Goal: Task Accomplishment & Management: Use online tool/utility

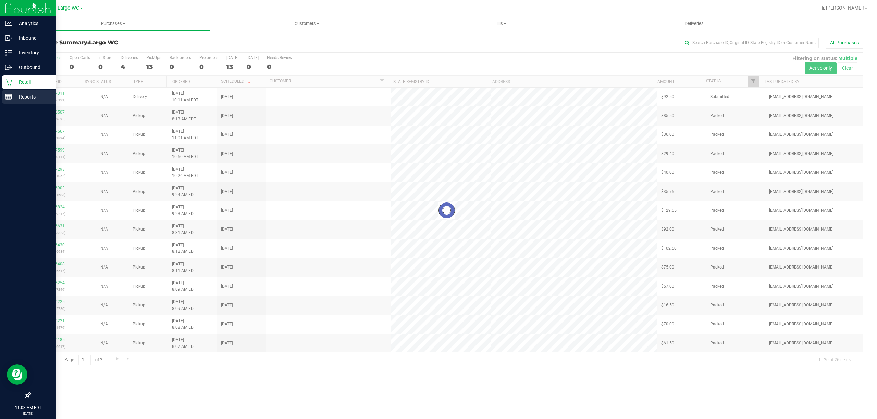
click at [3, 93] on div "Reports" at bounding box center [29, 97] width 54 height 14
click at [13, 99] on p "Reports" at bounding box center [32, 97] width 41 height 8
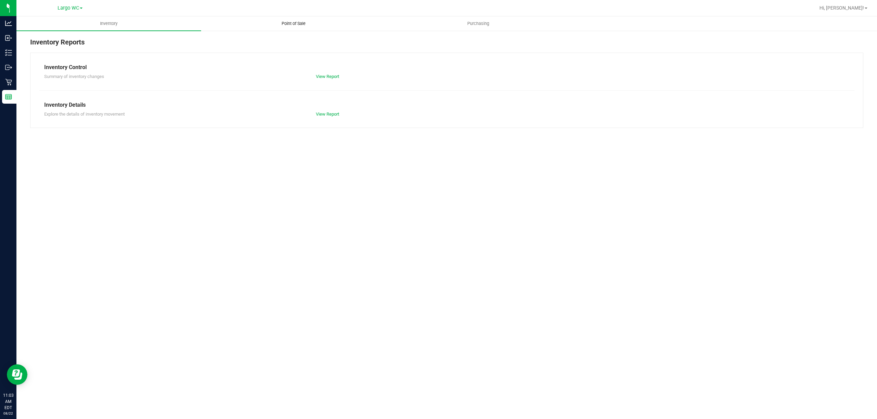
click at [288, 21] on span "Point of Sale" at bounding box center [293, 24] width 42 height 6
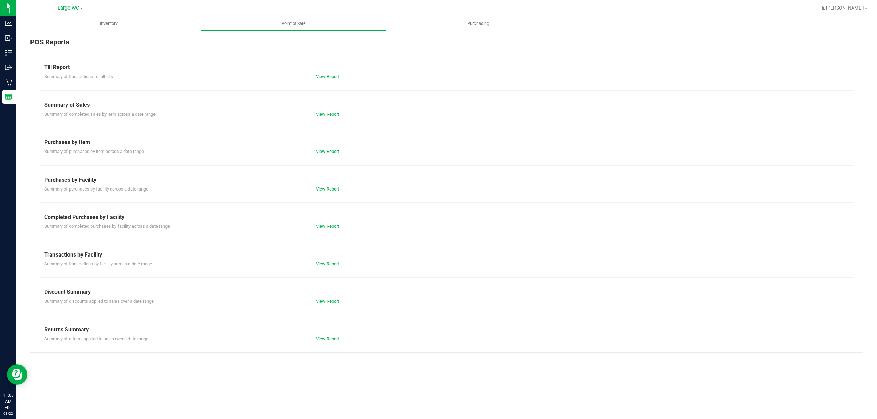
click at [325, 227] on link "View Report" at bounding box center [327, 226] width 23 height 5
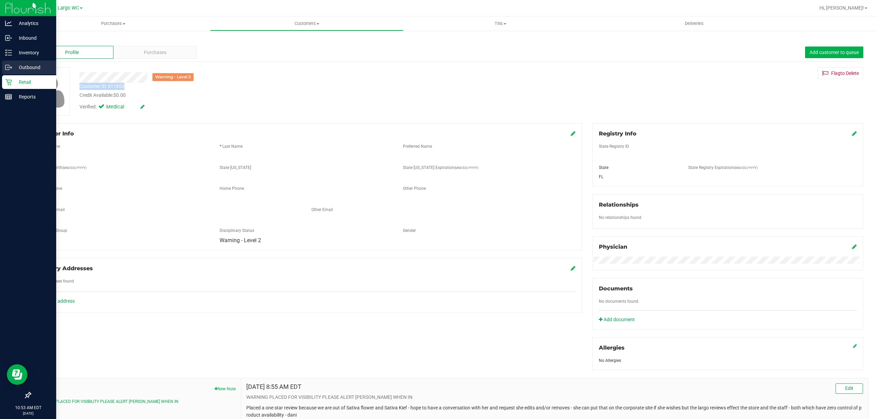
scroll to position [77, 0]
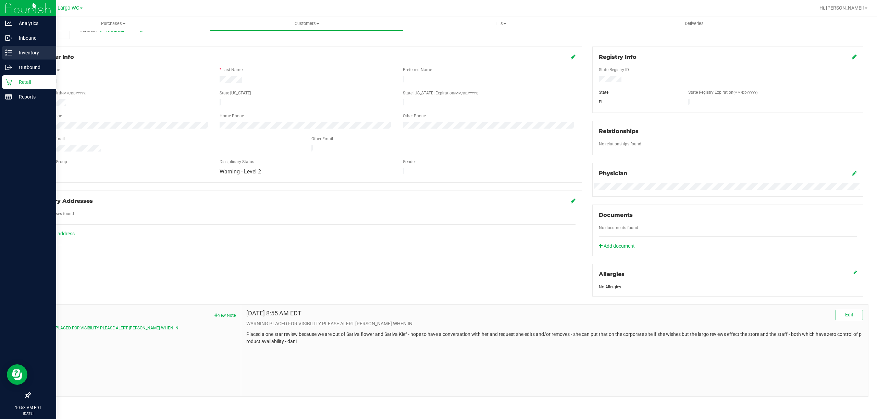
click at [24, 50] on p "Inventory" at bounding box center [32, 53] width 41 height 8
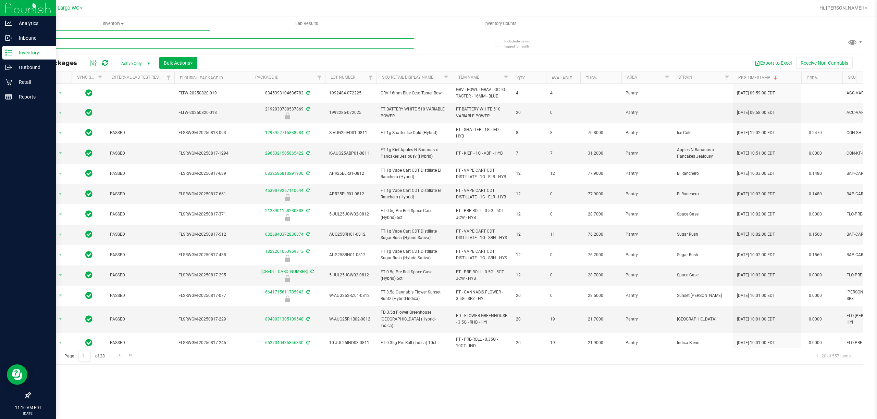
click at [64, 46] on input "text" at bounding box center [222, 43] width 384 height 10
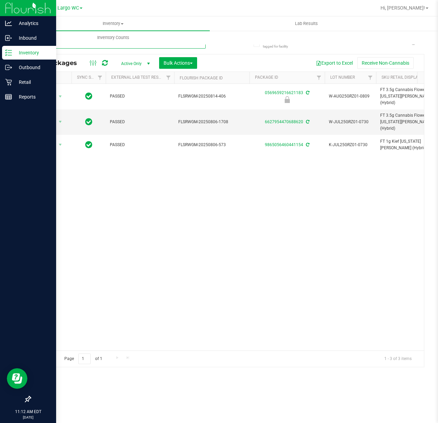
drag, startPoint x: 71, startPoint y: 46, endPoint x: 0, endPoint y: 46, distance: 71.2
click at [0, 46] on div "Analytics Inbound Inventory Outbound Retail Reports 11:12 AM EDT 08/22/2025 08/…" at bounding box center [219, 211] width 438 height 423
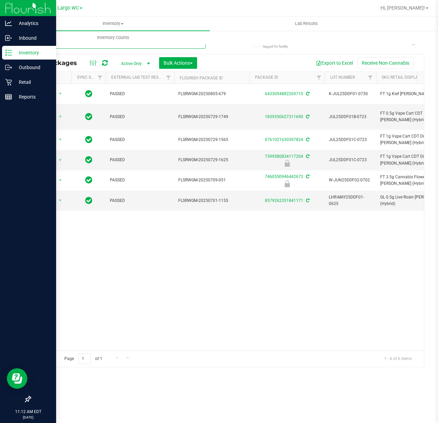
drag, startPoint x: 77, startPoint y: 48, endPoint x: 0, endPoint y: 46, distance: 77.1
click at [0, 46] on div "Analytics Inbound Inventory Outbound Retail Reports 11:12 AM EDT 08/22/2025 08/…" at bounding box center [219, 211] width 438 height 423
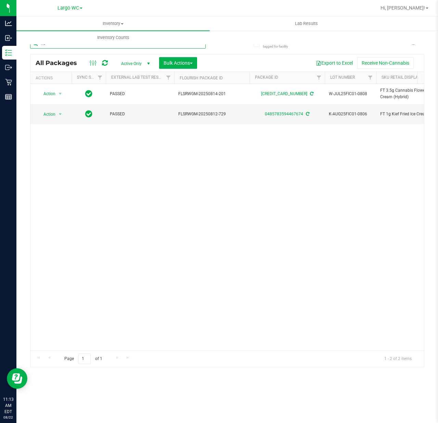
drag, startPoint x: 54, startPoint y: 48, endPoint x: 36, endPoint y: 48, distance: 17.8
click at [36, 48] on input "fic" at bounding box center [118, 43] width 176 height 10
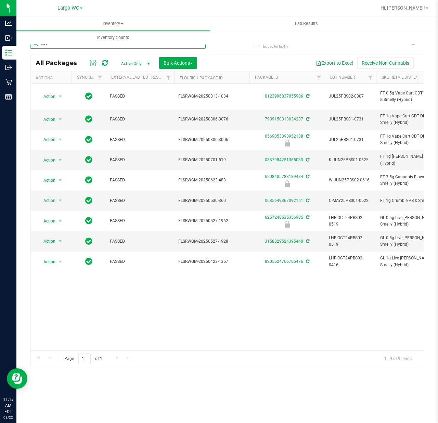
type input "pbs"
click at [296, 356] on div "Page 1 of 1 1 - 9 of 9 items" at bounding box center [227, 359] width 394 height 16
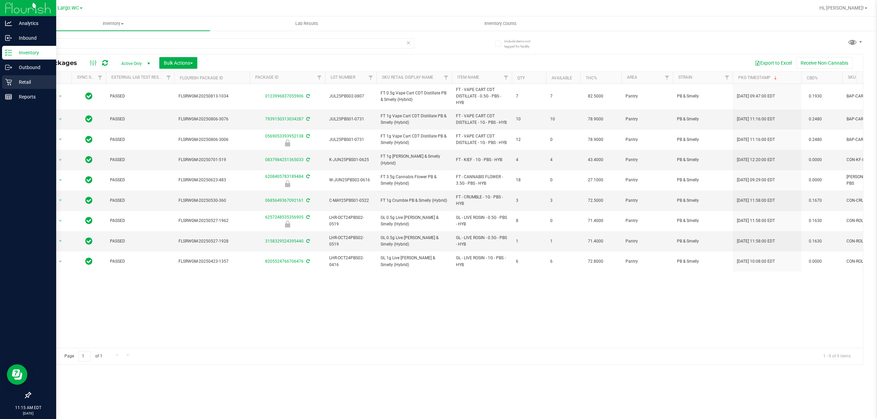
click at [8, 76] on div "Retail" at bounding box center [29, 82] width 54 height 14
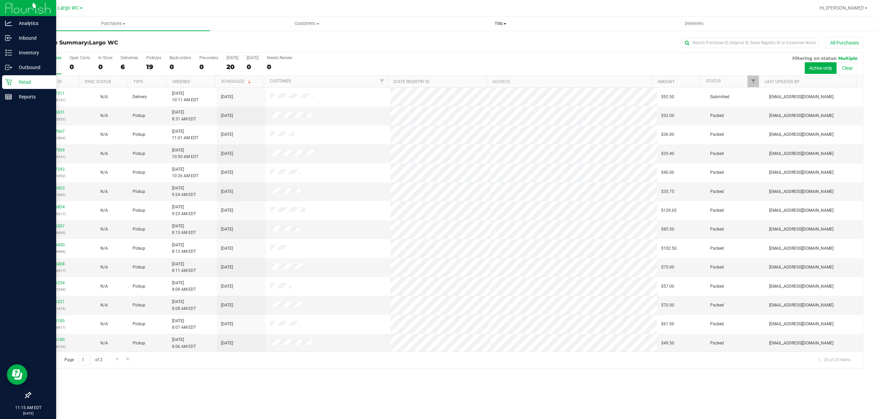
click at [499, 23] on span "Tills" at bounding box center [500, 24] width 193 height 6
click at [435, 39] on span "Manage tills" at bounding box center [426, 41] width 46 height 6
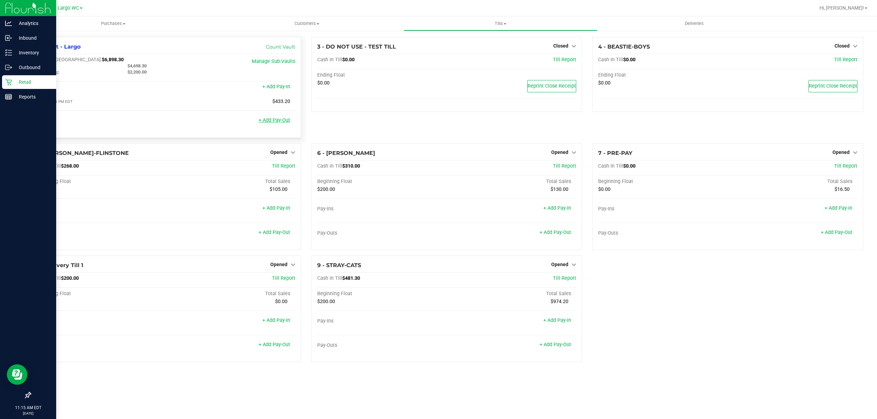
click at [279, 121] on link "+ Add Pay-Out" at bounding box center [275, 120] width 32 height 6
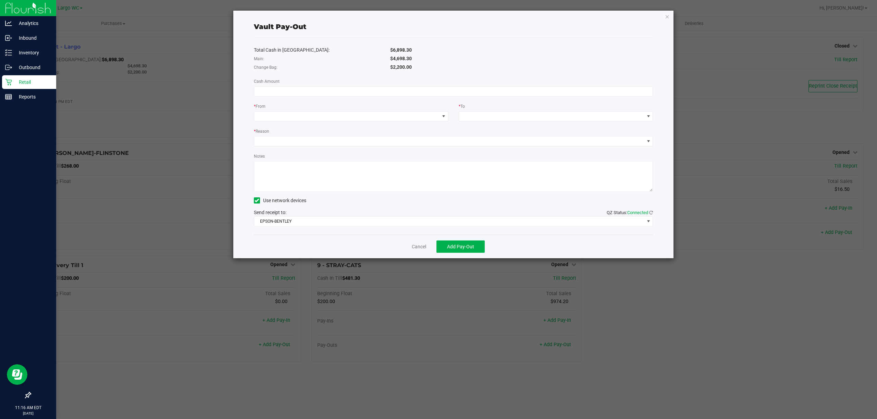
click at [524, 32] on div "Vault Pay-Out" at bounding box center [453, 27] width 399 height 22
click at [368, 95] on input at bounding box center [453, 92] width 399 height 10
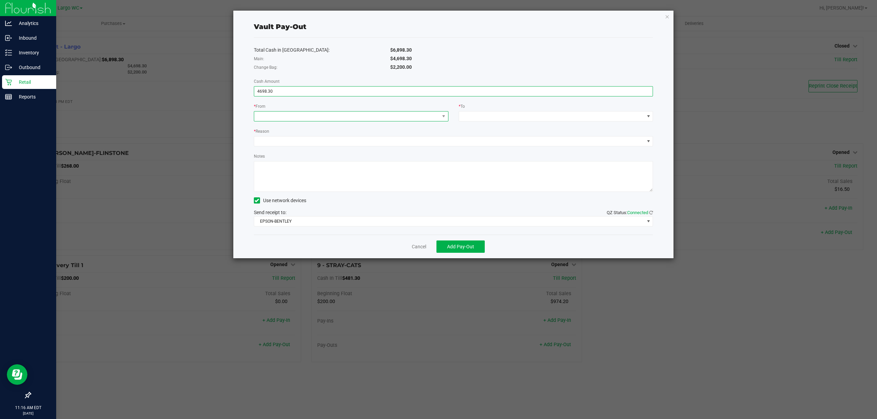
type input "$4,698.30"
click at [348, 117] on span at bounding box center [346, 117] width 185 height 10
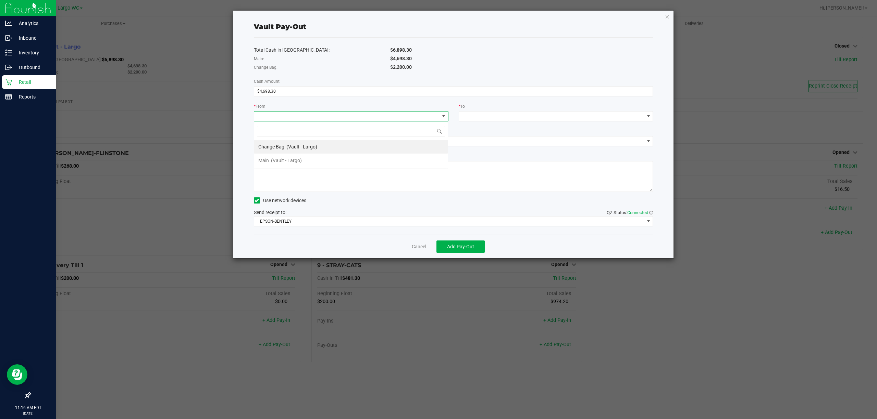
scroll to position [10, 194]
click at [333, 161] on li "Main (Vault - Largo)" at bounding box center [350, 161] width 193 height 14
click at [523, 117] on span at bounding box center [551, 117] width 185 height 10
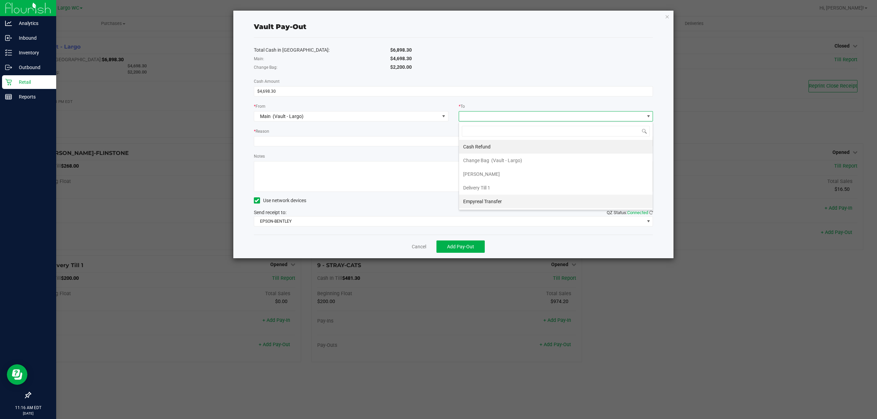
click at [504, 198] on li "Empyreal Transfer" at bounding box center [555, 202] width 193 height 14
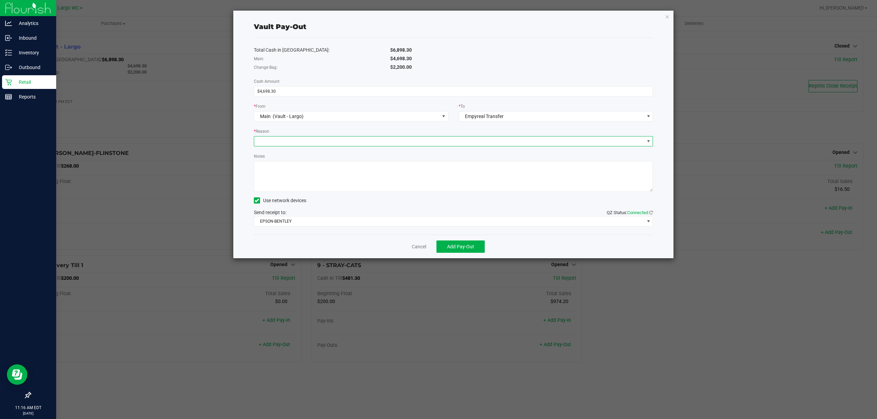
click at [336, 140] on span at bounding box center [449, 142] width 390 height 10
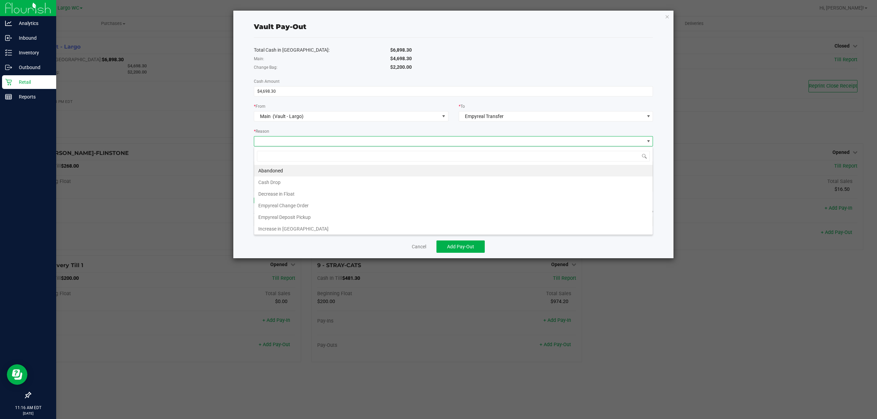
scroll to position [10, 399]
click at [318, 213] on li "Empyreal Deposit Pickup" at bounding box center [453, 218] width 398 height 12
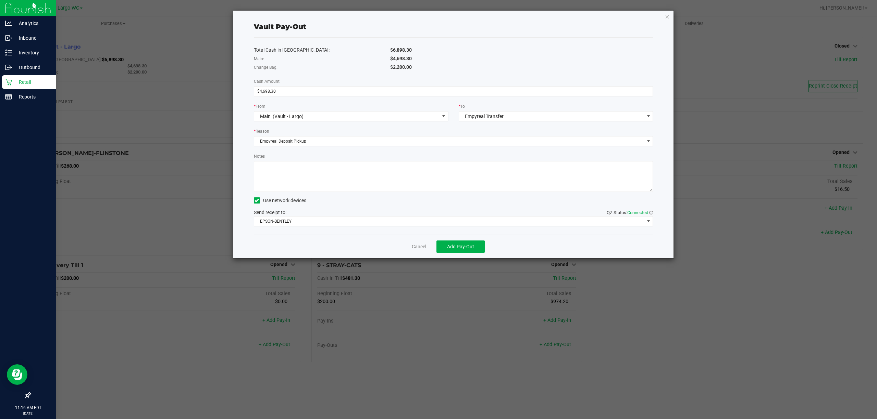
click at [313, 172] on textarea "Notes" at bounding box center [453, 176] width 399 height 31
type textarea "4698.30 Empyreal Pickup 20250822"
click at [325, 221] on span "EPSON-BENTLEY" at bounding box center [449, 222] width 390 height 10
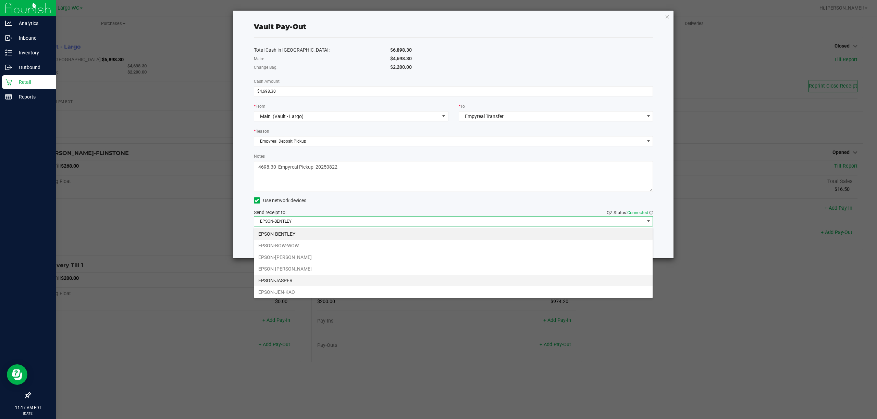
click at [308, 278] on li "EPSON-JASPER" at bounding box center [453, 281] width 398 height 12
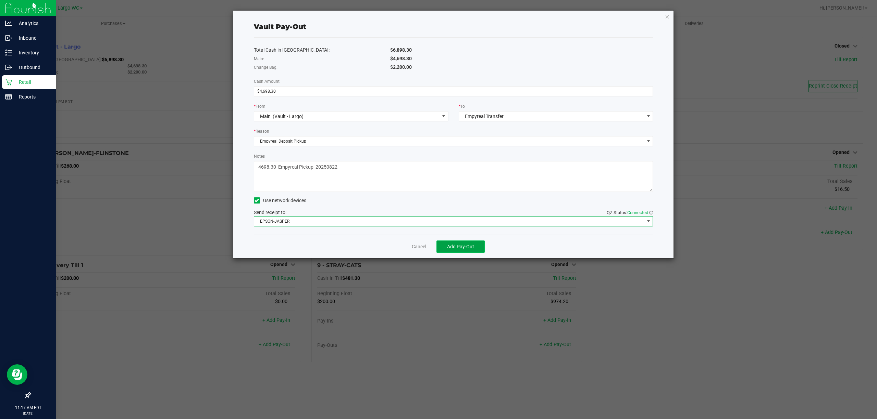
click at [455, 250] on button "Add Pay-Out" at bounding box center [460, 247] width 48 height 12
click at [667, 12] on icon "button" at bounding box center [667, 16] width 5 height 8
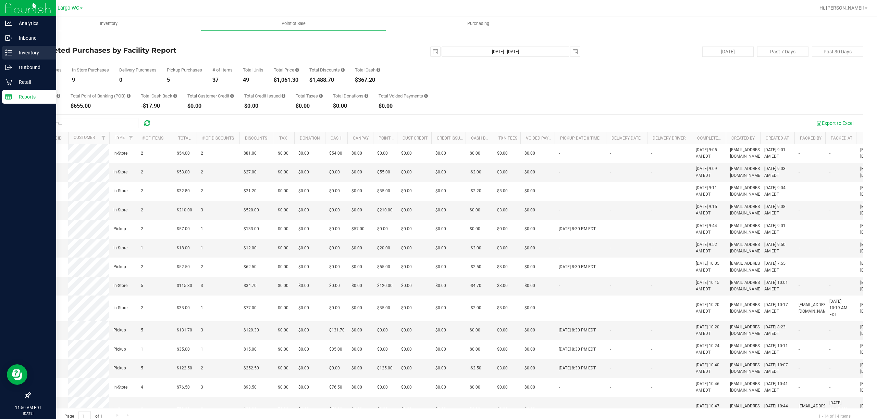
click at [24, 50] on p "Inventory" at bounding box center [32, 53] width 41 height 8
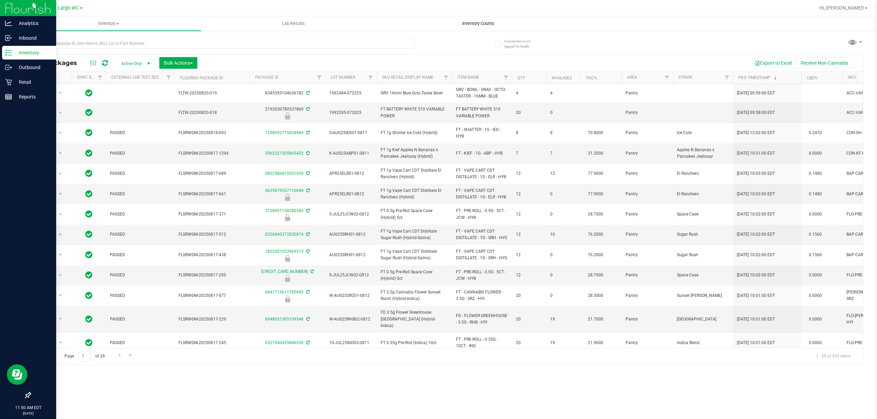
click at [487, 23] on span "Inventory Counts" at bounding box center [478, 24] width 51 height 6
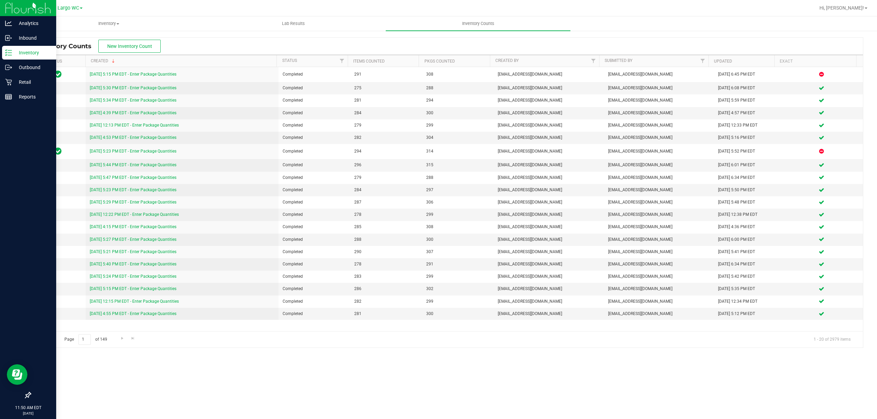
click at [10, 50] on icon at bounding box center [8, 52] width 7 height 7
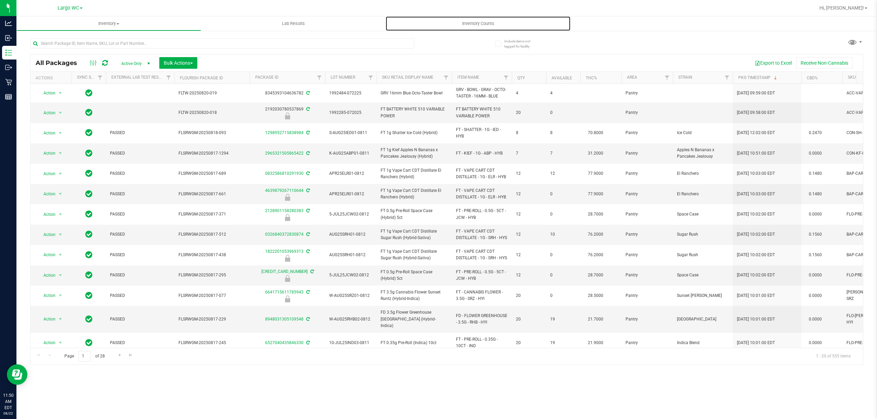
click at [492, 24] on span "Inventory Counts" at bounding box center [478, 24] width 51 height 6
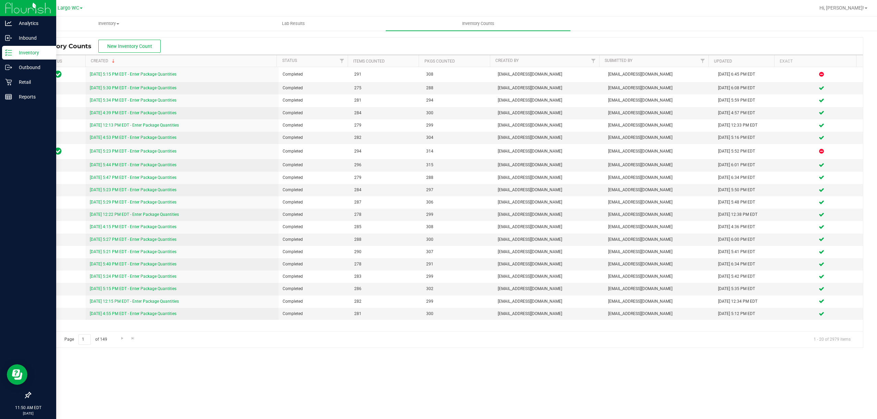
click at [6, 47] on div "Inventory" at bounding box center [29, 53] width 54 height 14
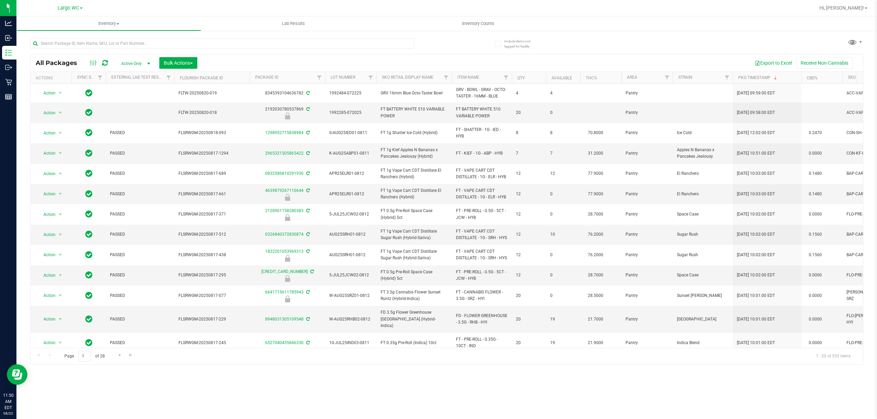
click at [494, 78] on th "Item Name" at bounding box center [482, 78] width 60 height 12
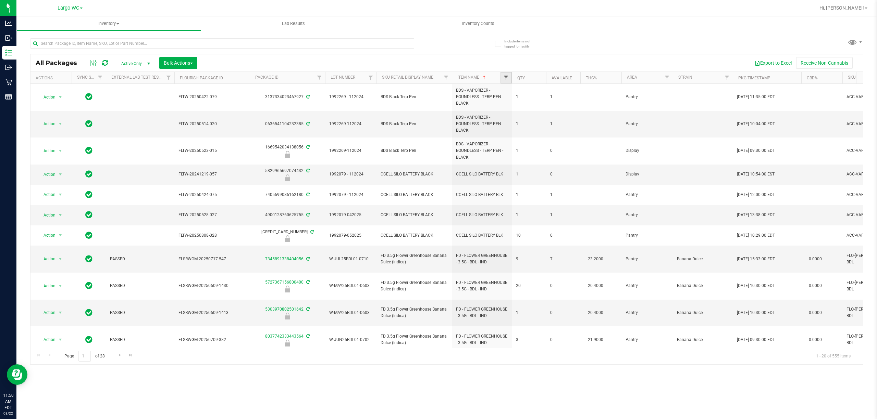
click at [507, 78] on span "Filter" at bounding box center [505, 77] width 5 height 5
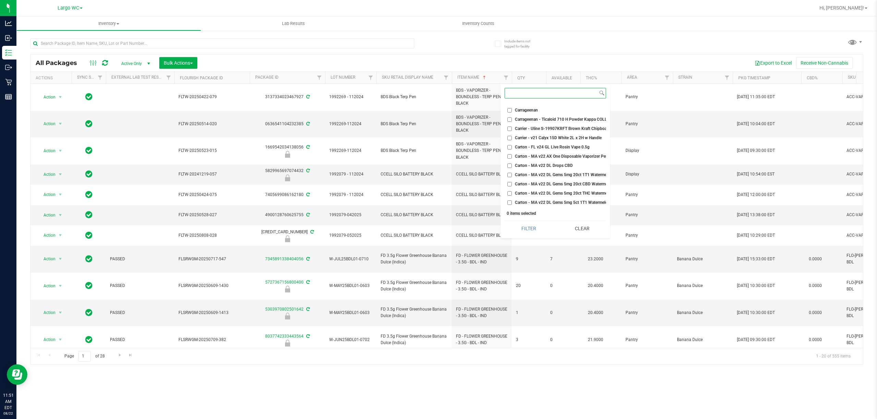
scroll to position [2191, 0]
click at [598, 66] on div "Export to Excel Receive Non-Cannabis" at bounding box center [529, 63] width 655 height 12
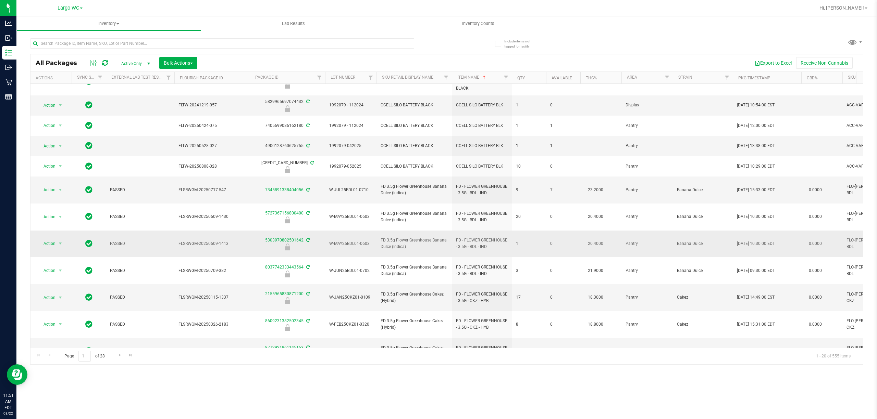
scroll to position [0, 0]
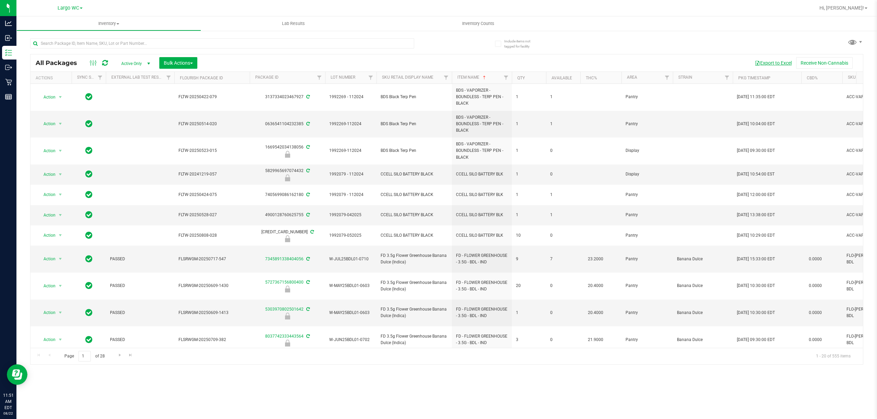
click at [777, 64] on button "Export to Excel" at bounding box center [773, 63] width 46 height 12
click at [468, 23] on span "Inventory Counts" at bounding box center [478, 24] width 51 height 6
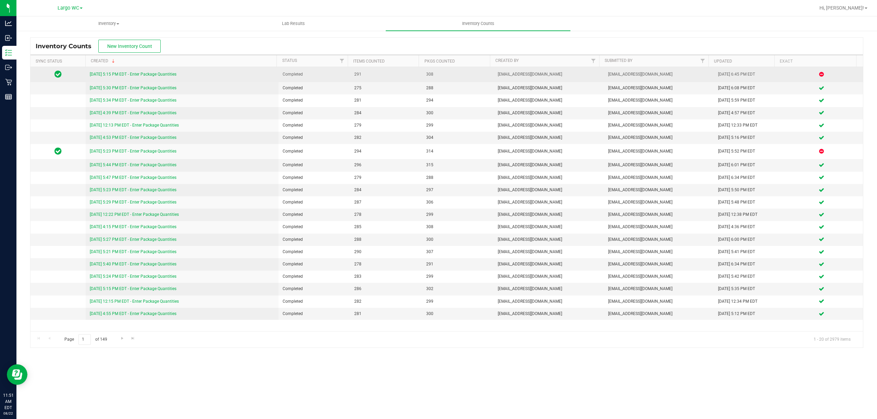
click at [164, 75] on link "[DATE] 5:15 PM EDT - Enter Package Quantities" at bounding box center [133, 74] width 87 height 5
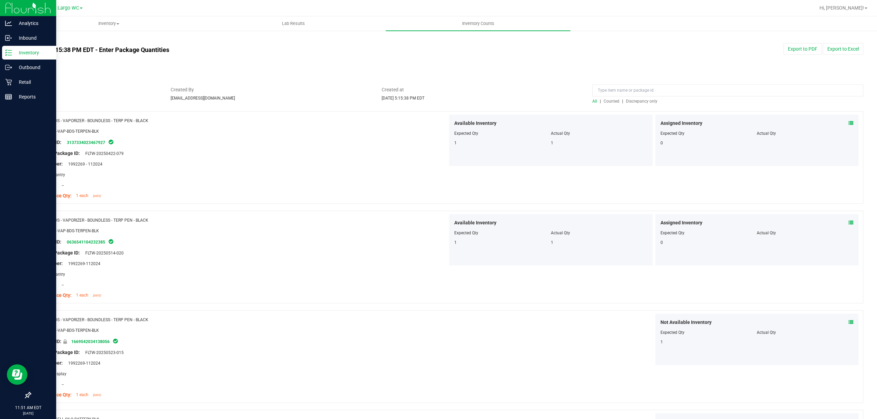
click at [8, 53] on icon at bounding box center [8, 52] width 7 height 7
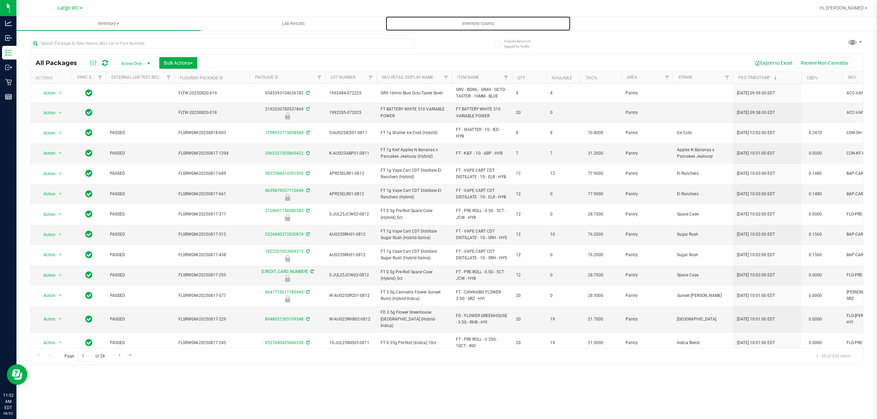
click at [481, 22] on span "Inventory Counts" at bounding box center [478, 24] width 51 height 6
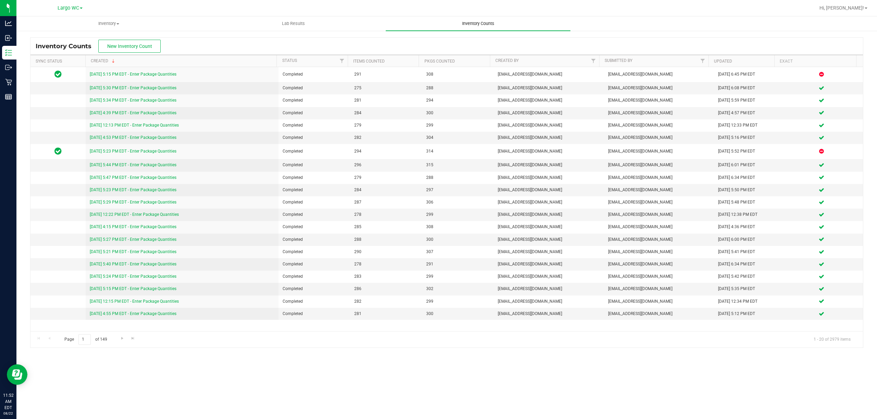
click at [482, 22] on span "Inventory Counts" at bounding box center [478, 24] width 51 height 6
click at [148, 42] on button "New Inventory Count" at bounding box center [129, 46] width 62 height 13
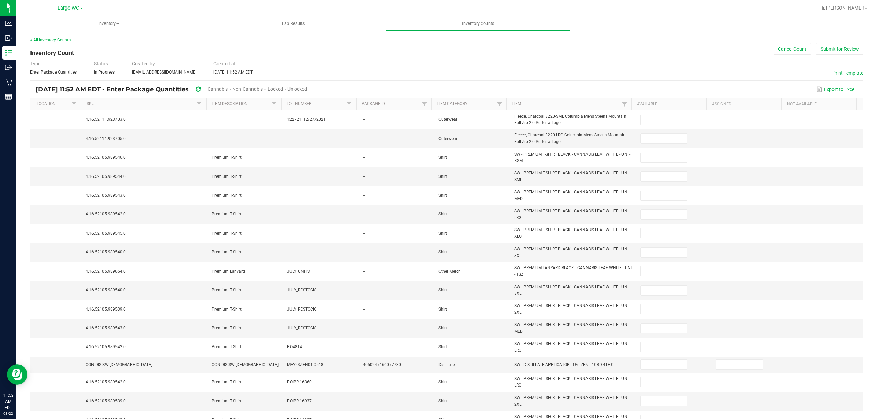
click at [263, 87] on span "Non-Cannabis" at bounding box center [247, 88] width 30 height 5
click at [529, 105] on link "Item" at bounding box center [566, 103] width 108 height 5
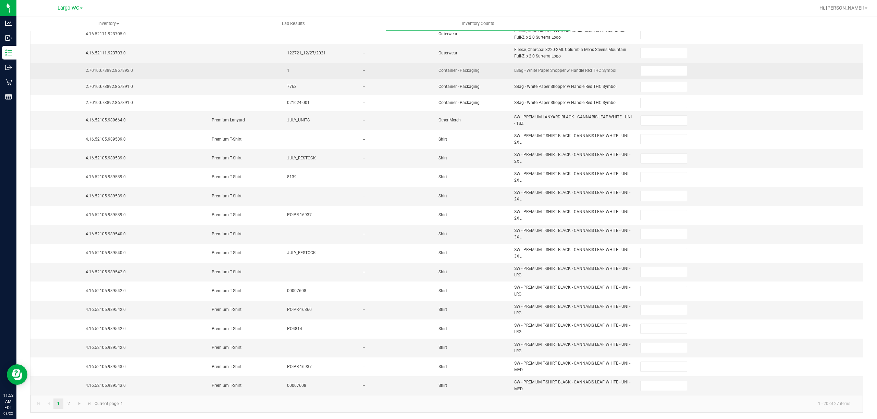
scroll to position [90, 0]
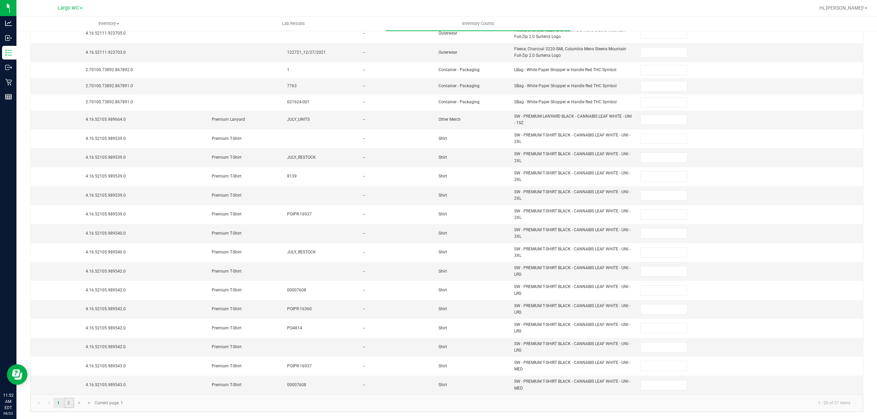
click at [66, 406] on link "2" at bounding box center [69, 403] width 10 height 10
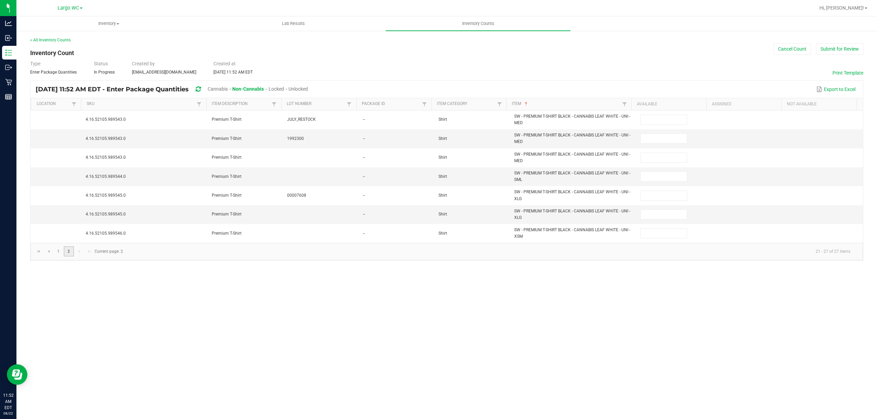
scroll to position [0, 0]
click at [259, 86] on span "Non-Cannabis" at bounding box center [248, 88] width 32 height 5
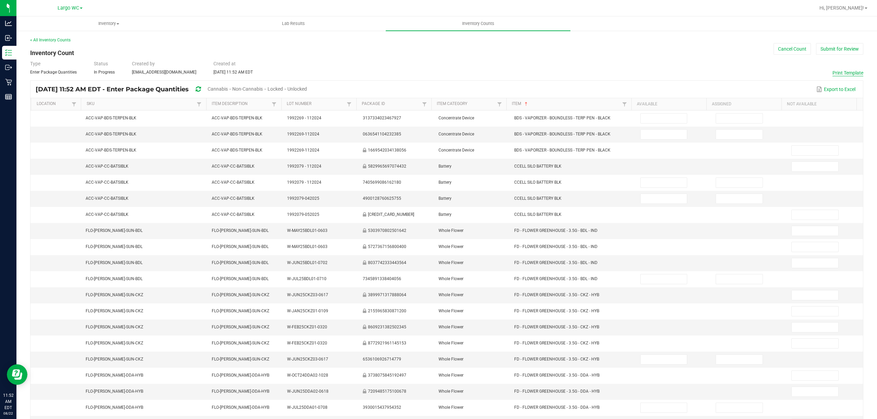
click at [839, 73] on button "Print Template" at bounding box center [847, 73] width 31 height 7
click at [779, 51] on button "Cancel Count" at bounding box center [791, 49] width 37 height 12
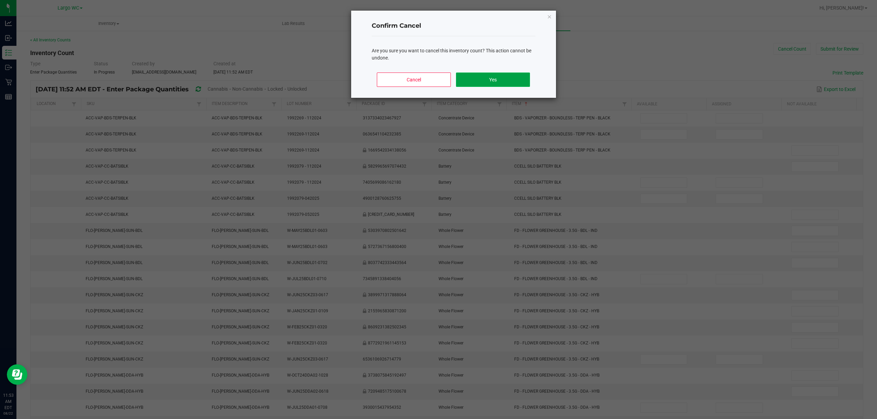
click at [499, 78] on button "Yes" at bounding box center [493, 80] width 74 height 14
